Goal: Check status

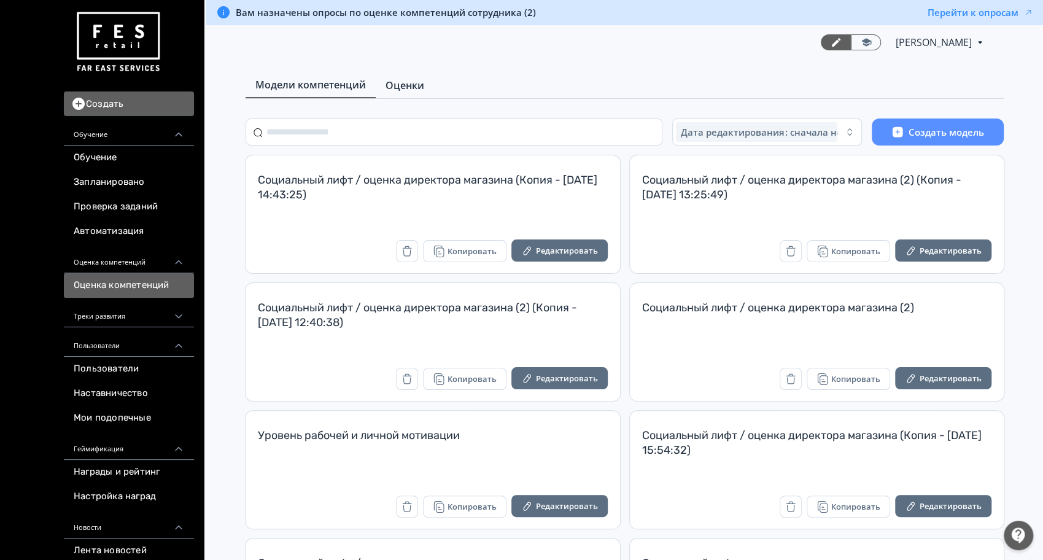
click at [406, 82] on span "Оценки" at bounding box center [405, 85] width 39 height 15
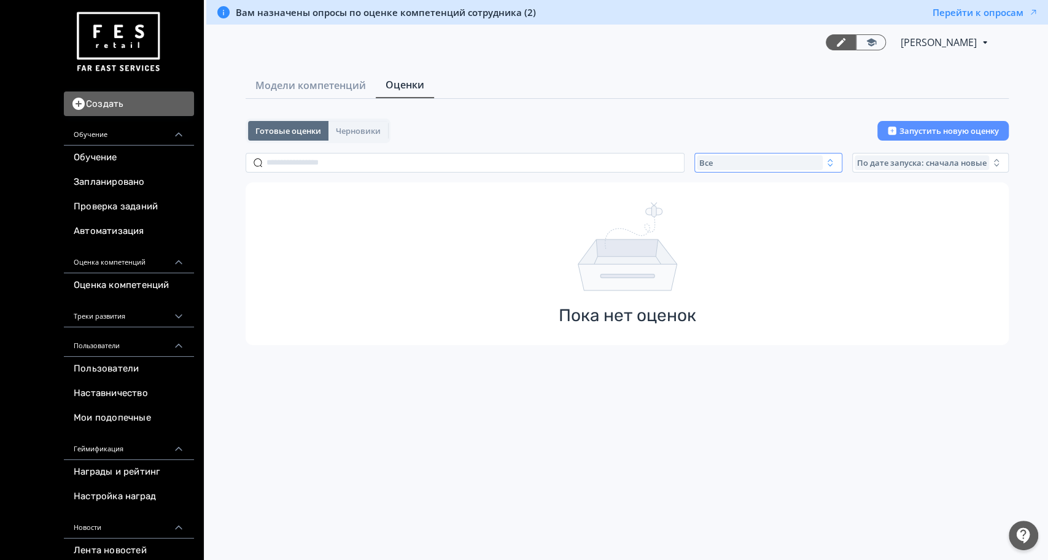
click at [756, 155] on div "Все" at bounding box center [760, 162] width 126 height 15
click at [746, 202] on button "Активные" at bounding box center [817, 213] width 215 height 22
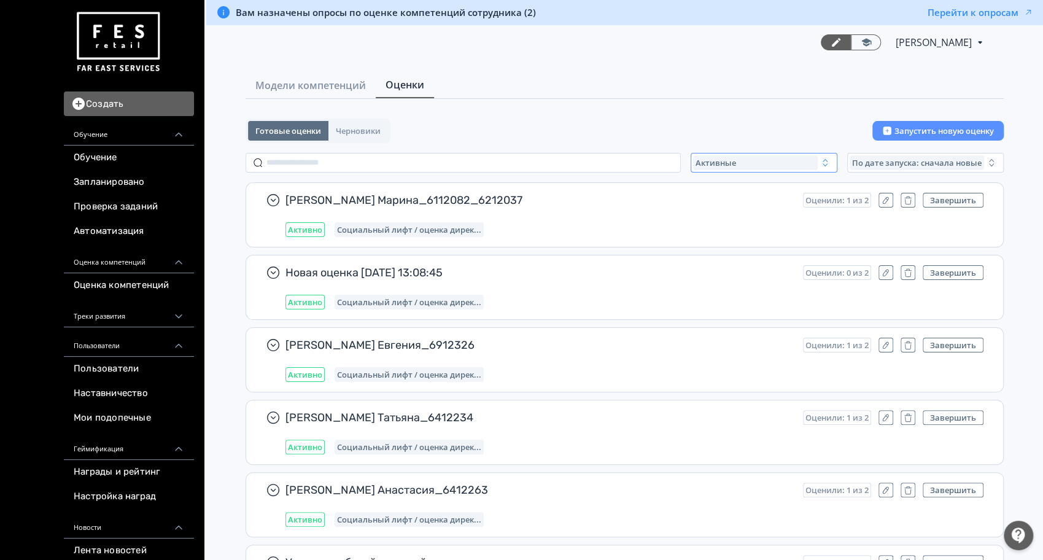
click at [713, 168] on div "Активные" at bounding box center [755, 162] width 125 height 15
click at [713, 190] on span "Все" at bounding box center [714, 191] width 15 height 12
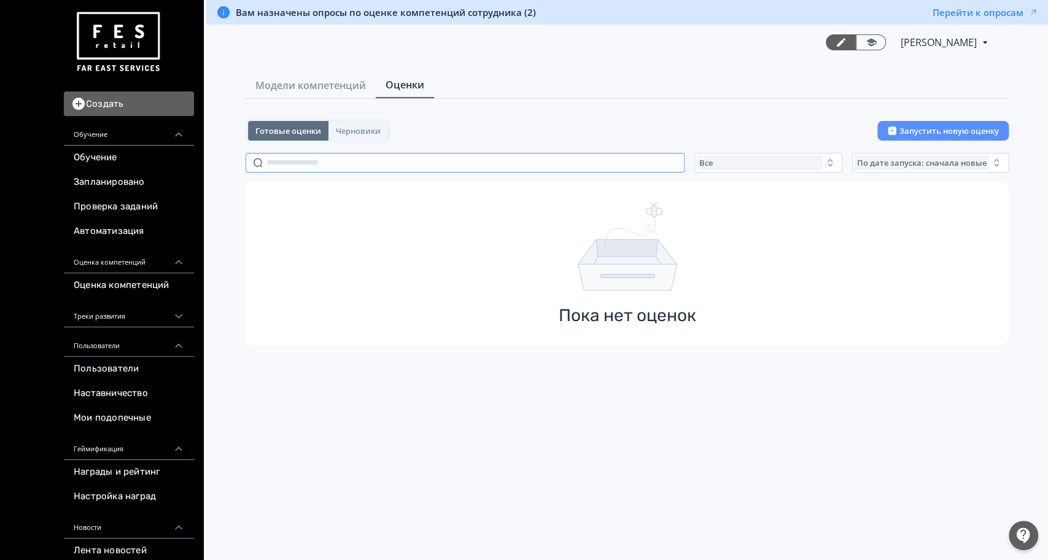
click at [340, 162] on input "text" at bounding box center [465, 163] width 439 height 20
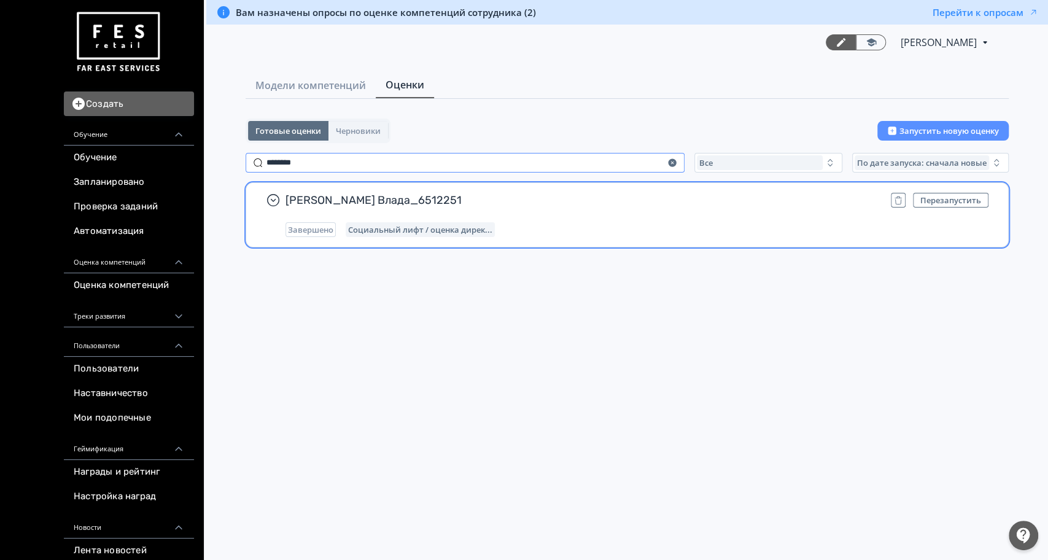
type input "********"
click at [550, 197] on span "Бекетова Влада_6512251" at bounding box center [583, 200] width 596 height 15
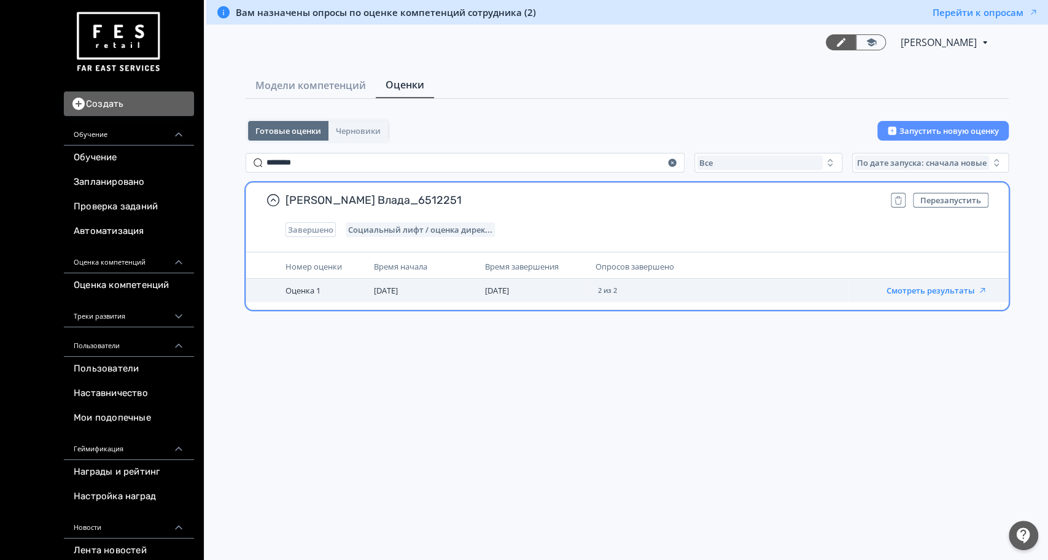
click at [943, 288] on button "Смотреть результаты" at bounding box center [937, 290] width 101 height 10
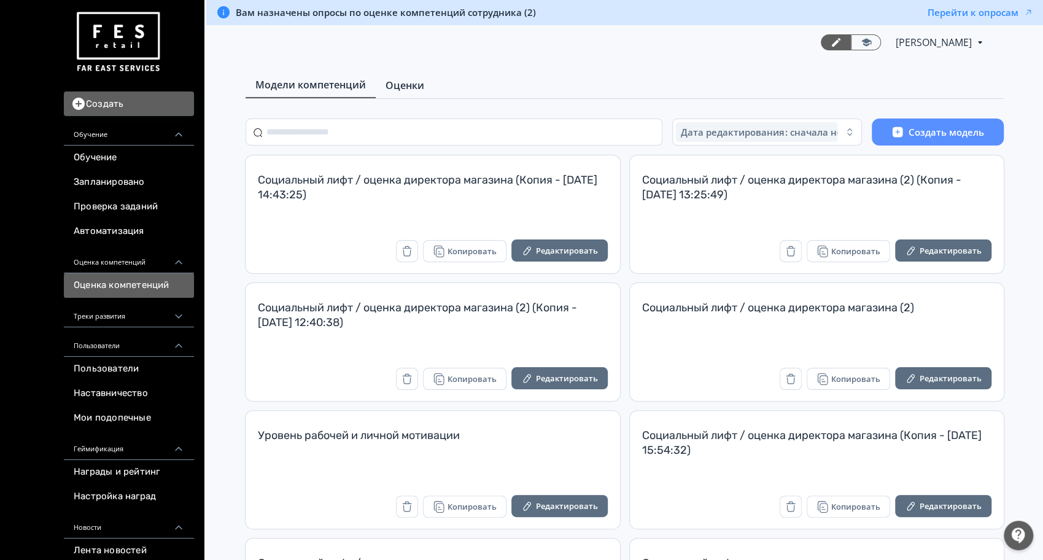
click at [402, 83] on span "Оценки" at bounding box center [405, 85] width 39 height 15
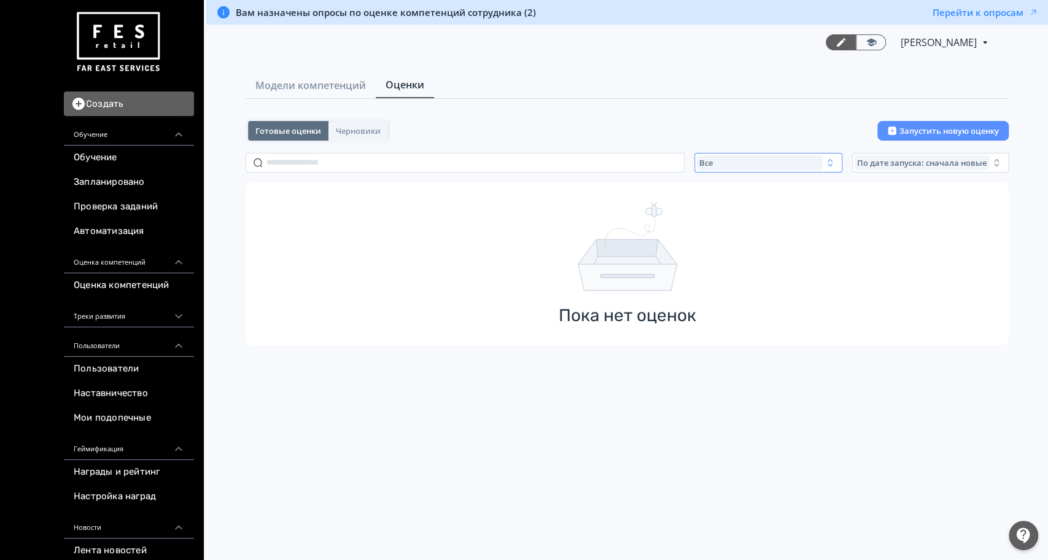
click at [785, 168] on div "Все" at bounding box center [760, 162] width 126 height 15
click at [757, 212] on button "Активные" at bounding box center [817, 213] width 215 height 22
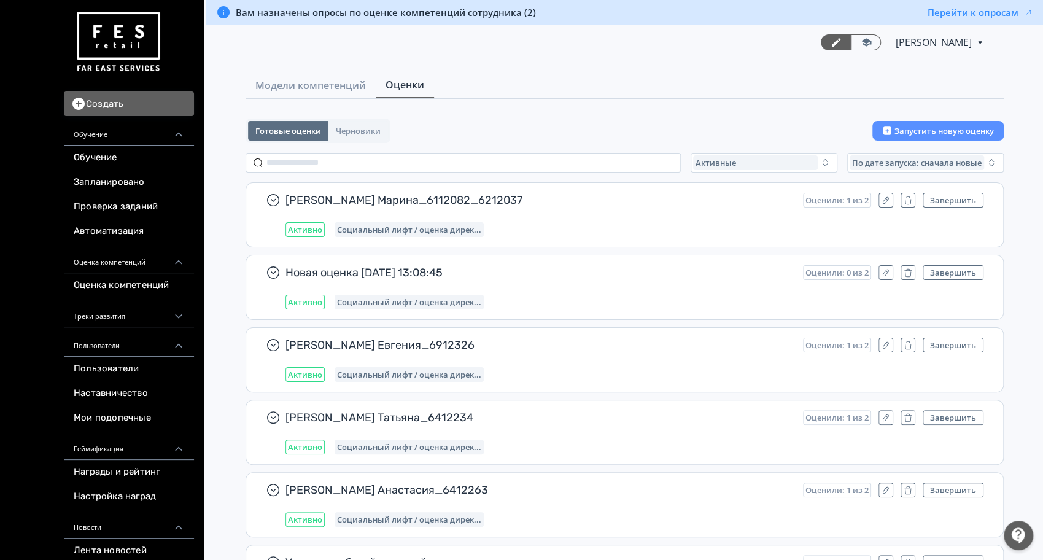
click at [122, 41] on img at bounding box center [118, 41] width 88 height 69
